Goal: Task Accomplishment & Management: Complete application form

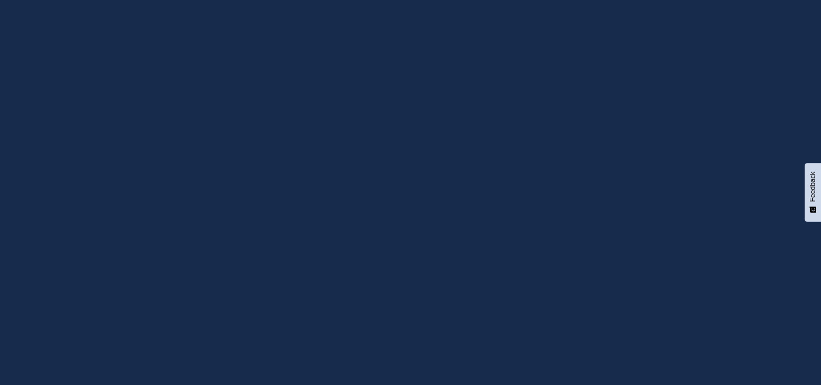
type input "[EMAIL_ADDRESS][DOMAIN_NAME]"
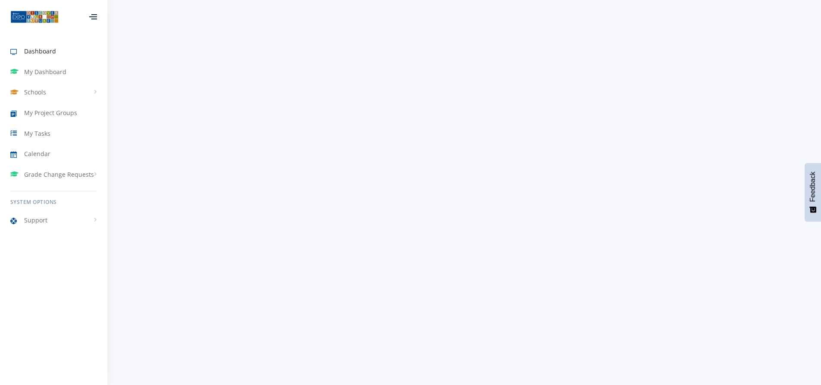
scroll to position [6, 6]
